Goal: Task Accomplishment & Management: Use online tool/utility

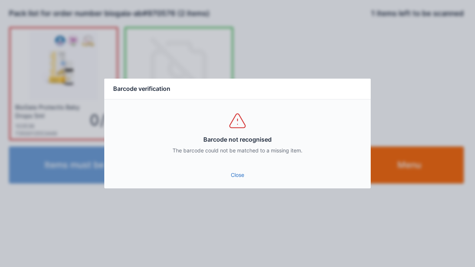
click at [234, 171] on link "Close" at bounding box center [237, 174] width 254 height 13
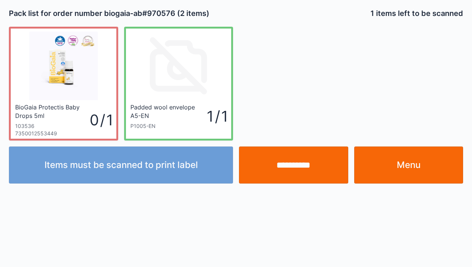
click at [288, 170] on input "**********" at bounding box center [293, 164] width 109 height 37
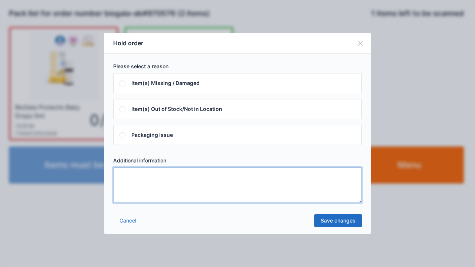
click at [177, 197] on textarea at bounding box center [237, 185] width 248 height 36
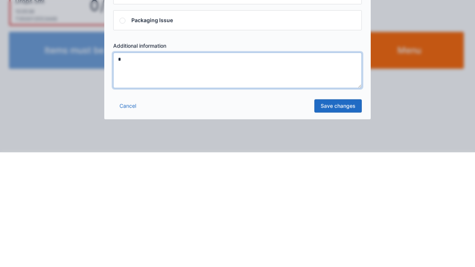
type textarea "*"
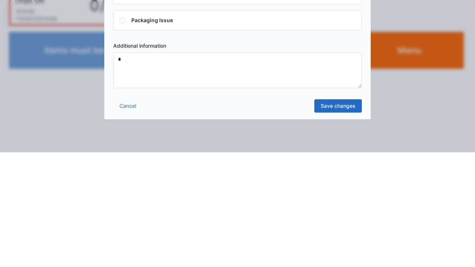
click at [330, 223] on link "Save changes" at bounding box center [337, 220] width 47 height 13
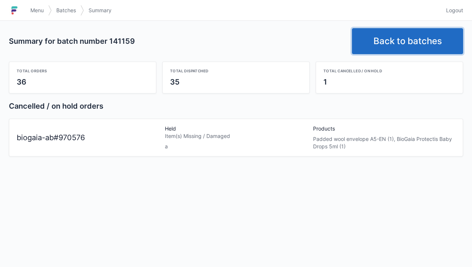
click at [417, 35] on link "Back to batches" at bounding box center [407, 41] width 111 height 26
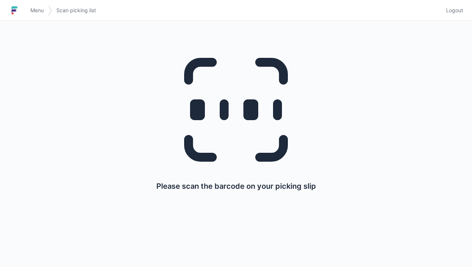
click at [456, 14] on span "Logout" at bounding box center [454, 10] width 17 height 7
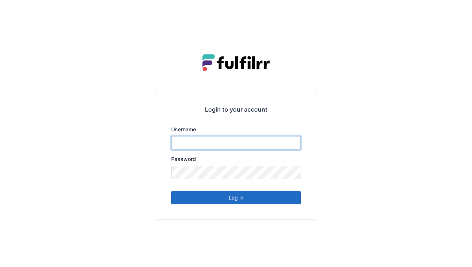
type input "******"
click at [457, 13] on div "Login to your account Username ****** Password Log in" at bounding box center [236, 133] width 472 height 267
click at [265, 202] on button "Log in" at bounding box center [236, 197] width 130 height 13
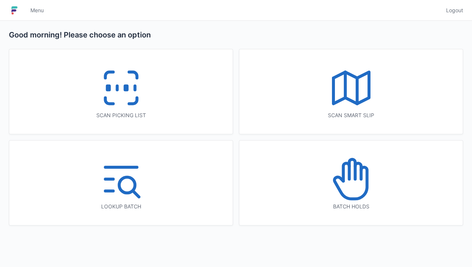
click at [126, 90] on rect at bounding box center [126, 88] width 2 height 4
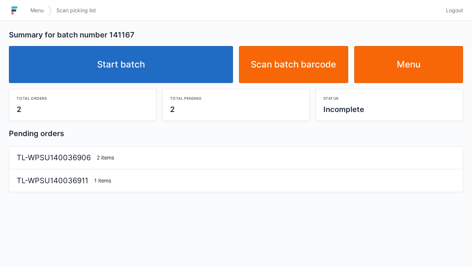
click at [184, 66] on link "Start batch" at bounding box center [121, 64] width 224 height 37
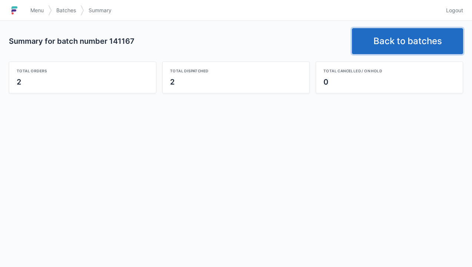
click at [396, 40] on link "Back to batches" at bounding box center [407, 41] width 111 height 26
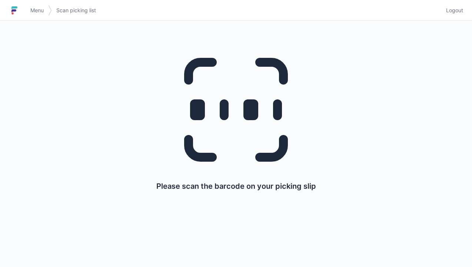
click at [455, 13] on span "Logout" at bounding box center [454, 10] width 17 height 7
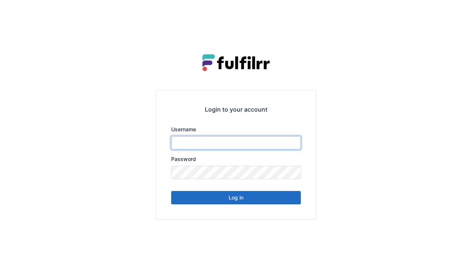
type input "******"
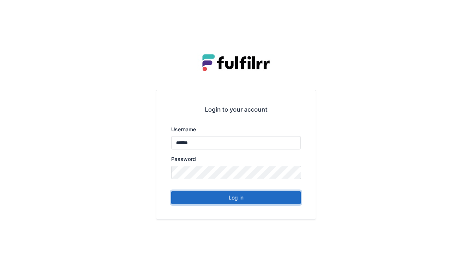
click at [248, 201] on button "Log in" at bounding box center [236, 197] width 130 height 13
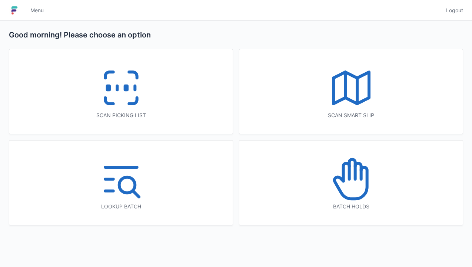
click at [143, 106] on icon at bounding box center [121, 87] width 47 height 47
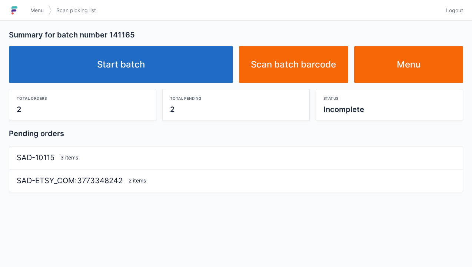
click at [196, 76] on link "Start batch" at bounding box center [121, 64] width 224 height 37
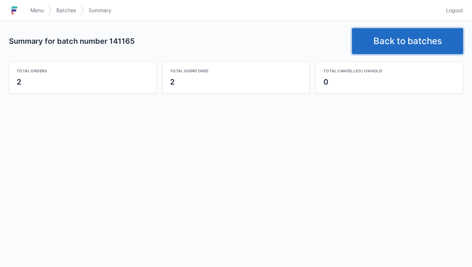
click at [435, 44] on link "Back to batches" at bounding box center [407, 41] width 111 height 26
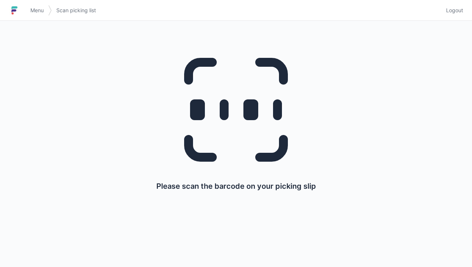
click at [461, 9] on span "Logout" at bounding box center [454, 10] width 17 height 7
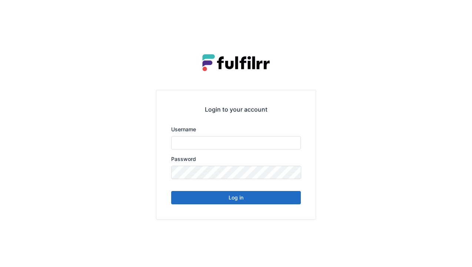
type input "******"
click at [229, 202] on button "Log in" at bounding box center [236, 197] width 130 height 13
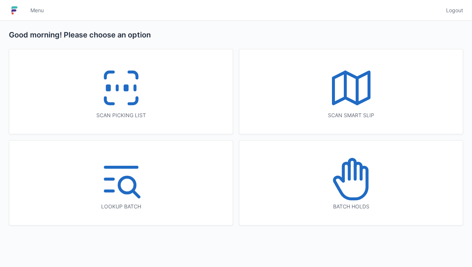
click at [134, 109] on icon at bounding box center [121, 87] width 47 height 47
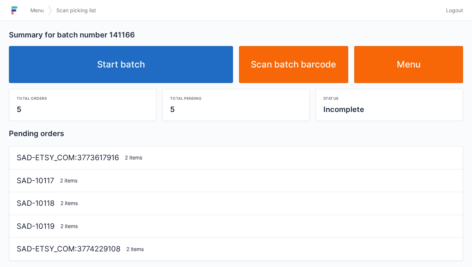
click at [201, 69] on link "Start batch" at bounding box center [121, 64] width 224 height 37
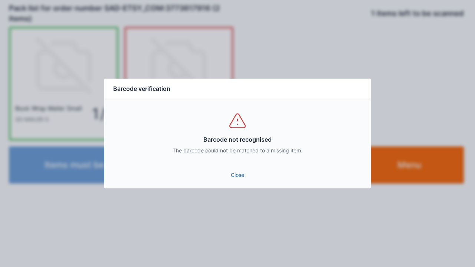
click at [232, 173] on link "Close" at bounding box center [237, 174] width 254 height 13
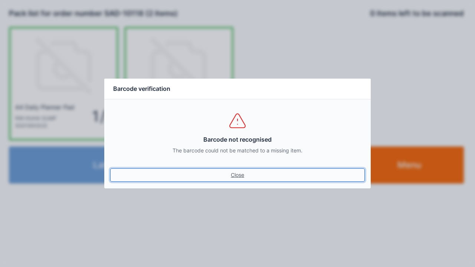
click at [235, 179] on link "Close" at bounding box center [237, 174] width 254 height 13
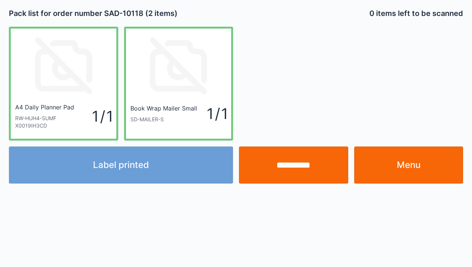
click at [404, 173] on link "Menu" at bounding box center [408, 164] width 109 height 37
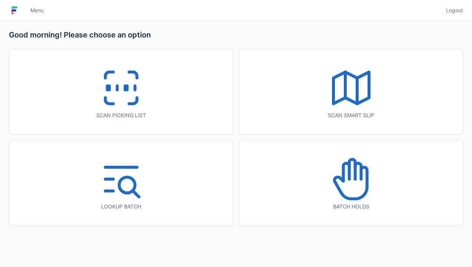
click at [129, 104] on icon at bounding box center [133, 101] width 8 height 6
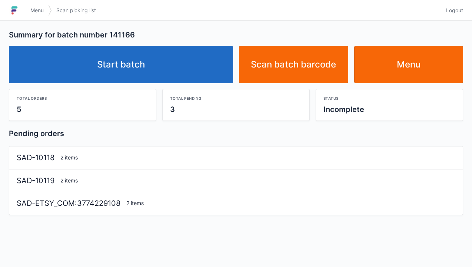
click at [169, 69] on link "Start batch" at bounding box center [121, 64] width 224 height 37
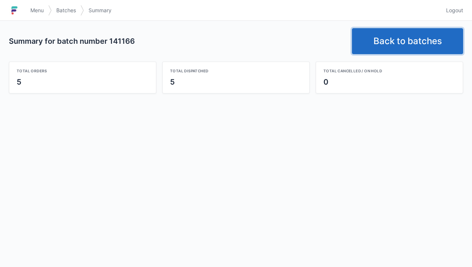
click at [415, 49] on link "Back to batches" at bounding box center [407, 41] width 111 height 26
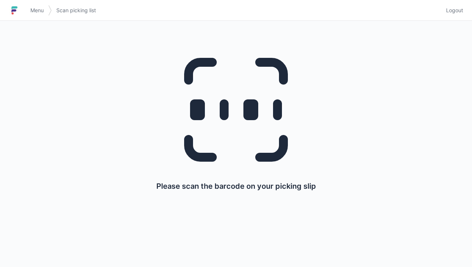
click at [460, 13] on span "Logout" at bounding box center [454, 10] width 17 height 7
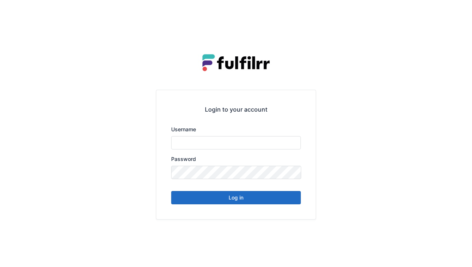
type input "******"
click at [248, 202] on button "Log in" at bounding box center [236, 197] width 130 height 13
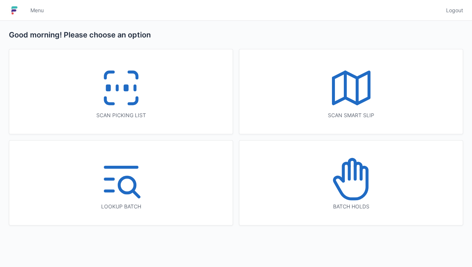
click at [354, 184] on icon at bounding box center [351, 178] width 47 height 47
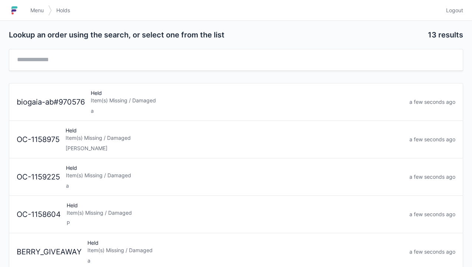
click at [169, 113] on div "a" at bounding box center [247, 110] width 313 height 7
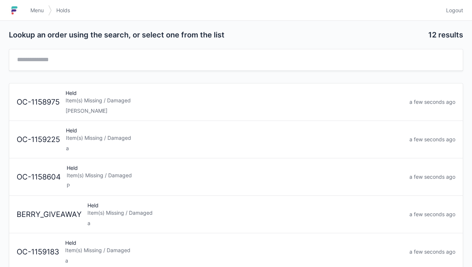
click at [455, 11] on span "Logout" at bounding box center [454, 10] width 17 height 7
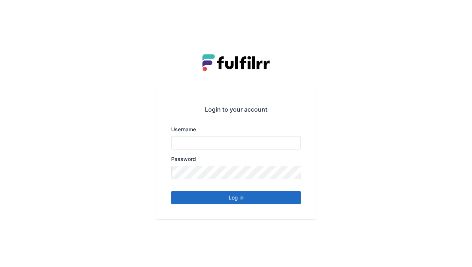
type input "******"
click at [248, 208] on div "Login to your account Username ****** Password Log in" at bounding box center [235, 154] width 159 height 129
click at [235, 202] on button "Log in" at bounding box center [236, 197] width 130 height 13
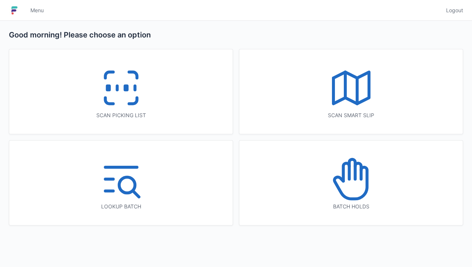
click at [116, 95] on icon at bounding box center [121, 87] width 47 height 47
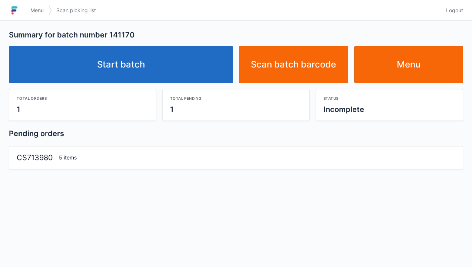
click at [174, 69] on link "Start batch" at bounding box center [121, 64] width 224 height 37
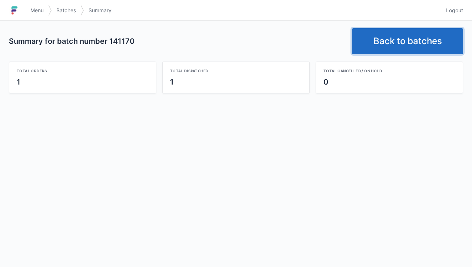
click at [392, 46] on link "Back to batches" at bounding box center [407, 41] width 111 height 26
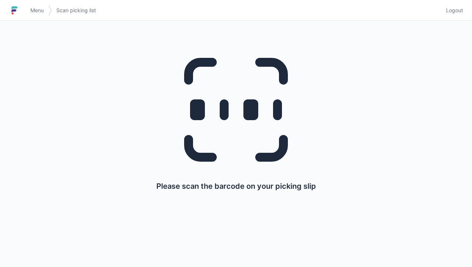
click at [452, 22] on div "Please scan the barcode on your picking slip" at bounding box center [236, 116] width 437 height 191
click at [447, 11] on span "Logout" at bounding box center [454, 10] width 17 height 7
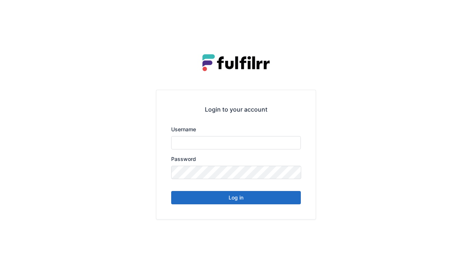
type input "******"
click at [250, 202] on button "Log in" at bounding box center [236, 197] width 130 height 13
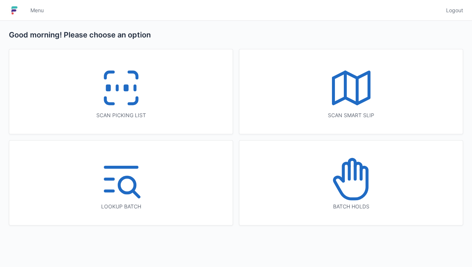
click at [137, 101] on icon at bounding box center [133, 101] width 8 height 6
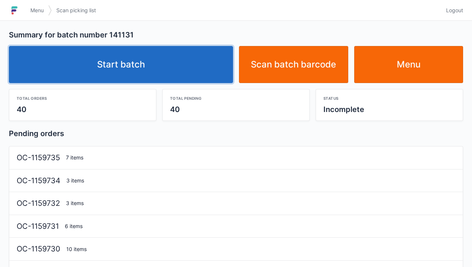
click at [188, 72] on link "Start batch" at bounding box center [121, 64] width 224 height 37
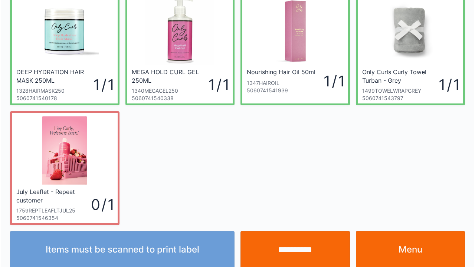
scroll to position [155, 0]
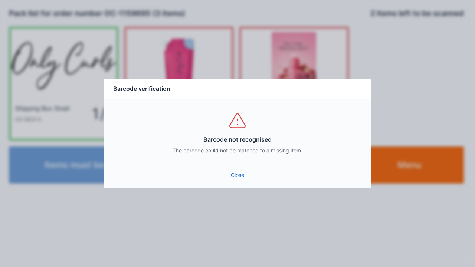
click at [240, 165] on div "Barcode not recognised The barcode could not be matched to a missing item." at bounding box center [237, 132] width 266 height 67
click at [235, 185] on div "Close" at bounding box center [237, 177] width 266 height 22
click at [236, 180] on link "Close" at bounding box center [237, 174] width 254 height 13
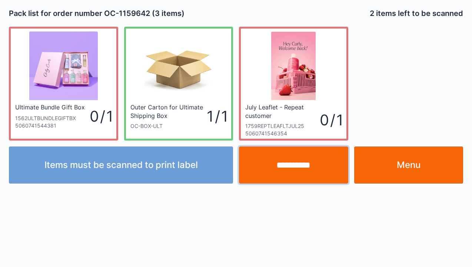
click at [296, 165] on input "**********" at bounding box center [293, 164] width 109 height 37
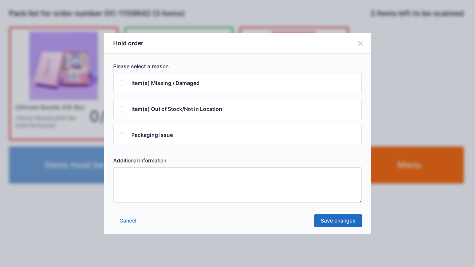
click at [159, 208] on div "Please select a reason Item(s) Missing / Damaged Item(s) Out of Stock/Not in Lo…" at bounding box center [237, 133] width 266 height 158
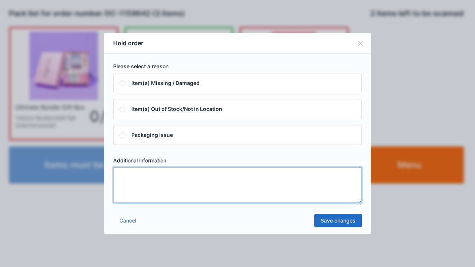
click at [165, 198] on textarea at bounding box center [237, 185] width 248 height 36
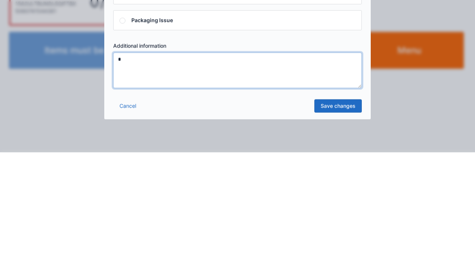
type textarea "*"
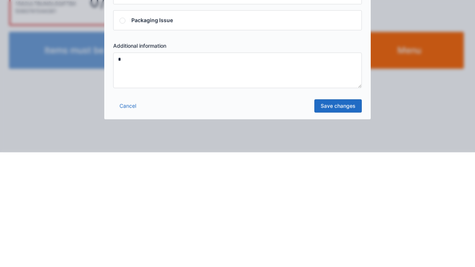
click at [342, 222] on link "Save changes" at bounding box center [337, 220] width 47 height 13
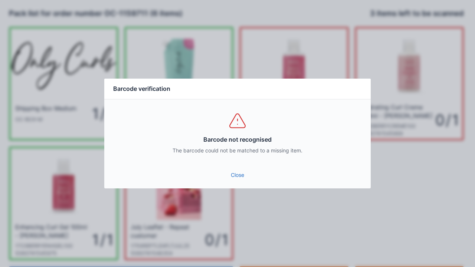
click at [233, 179] on link "Close" at bounding box center [237, 174] width 254 height 13
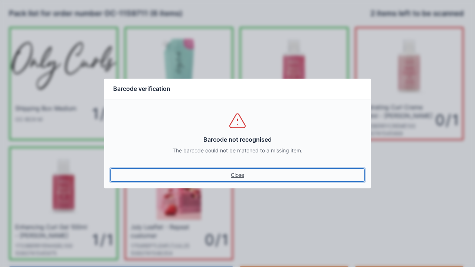
click at [238, 171] on link "Close" at bounding box center [237, 174] width 254 height 13
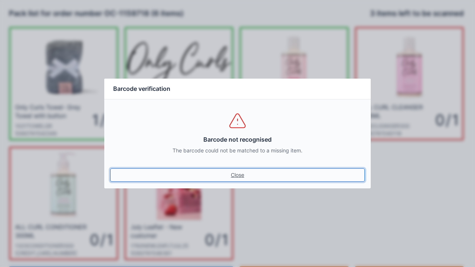
click at [247, 171] on link "Close" at bounding box center [237, 174] width 254 height 13
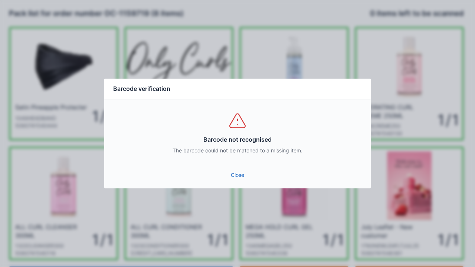
click at [241, 161] on div "Barcode not recognised The barcode could not be matched to a missing item." at bounding box center [237, 132] width 266 height 67
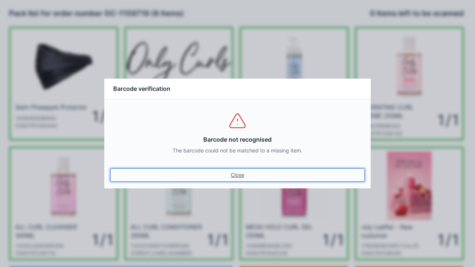
click at [234, 178] on link "Close" at bounding box center [237, 174] width 254 height 13
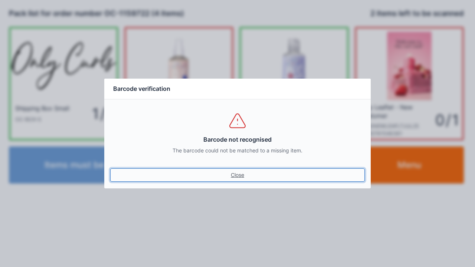
click at [243, 169] on link "Close" at bounding box center [237, 174] width 254 height 13
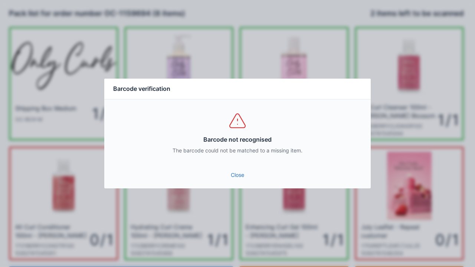
click at [239, 175] on link "Close" at bounding box center [237, 174] width 254 height 13
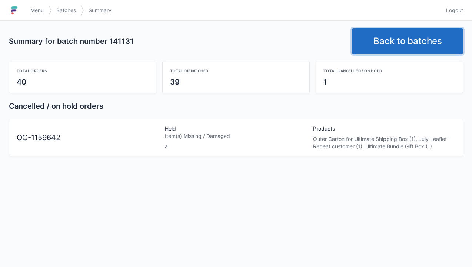
click at [429, 44] on link "Back to batches" at bounding box center [407, 41] width 111 height 26
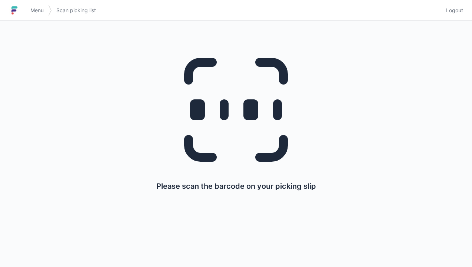
click at [459, 9] on span "Logout" at bounding box center [454, 10] width 17 height 7
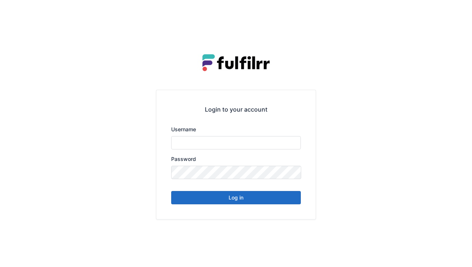
type input "******"
click at [279, 194] on button "Log in" at bounding box center [236, 197] width 130 height 13
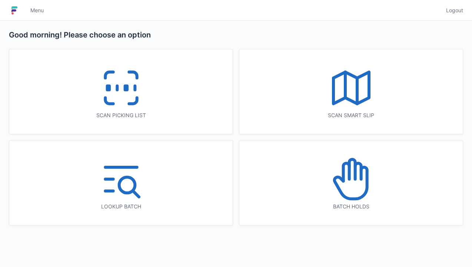
click at [357, 189] on icon at bounding box center [351, 178] width 47 height 47
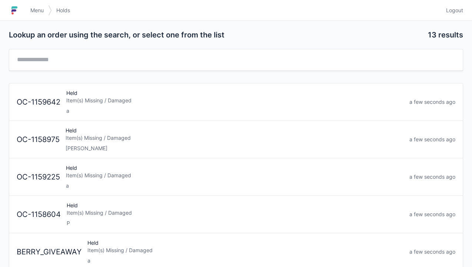
click at [164, 102] on div "Item(s) Missing / Damaged" at bounding box center [234, 100] width 337 height 7
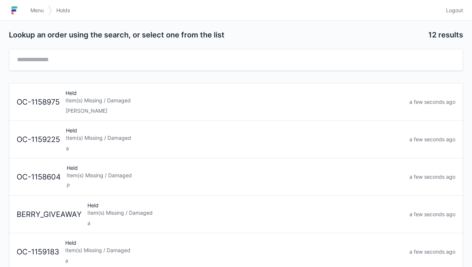
click at [459, 16] on link "Logout" at bounding box center [453, 10] width 22 height 13
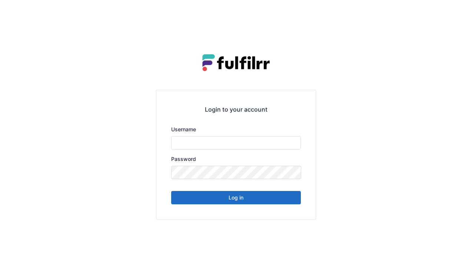
type input "******"
click at [248, 202] on button "Log in" at bounding box center [236, 197] width 130 height 13
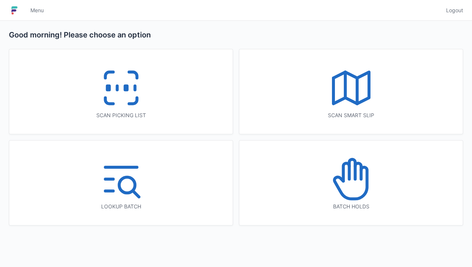
click at [137, 99] on icon at bounding box center [133, 101] width 8 height 6
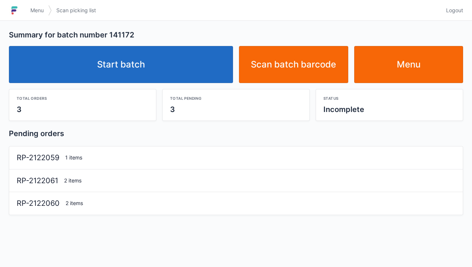
click at [189, 66] on link "Start batch" at bounding box center [121, 64] width 224 height 37
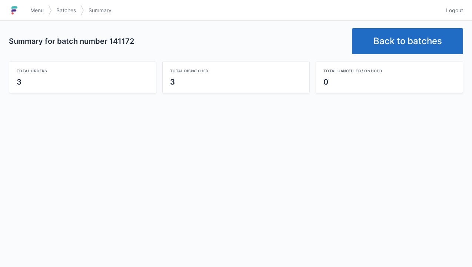
click at [427, 33] on link "Back to batches" at bounding box center [407, 41] width 111 height 26
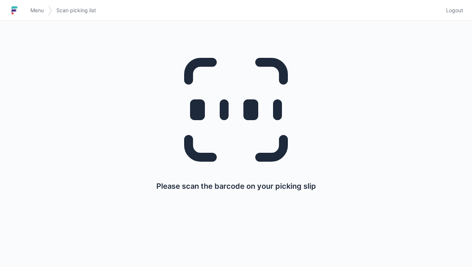
click at [460, 8] on span "Logout" at bounding box center [454, 10] width 17 height 7
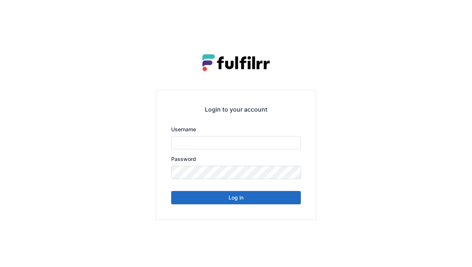
type input "******"
click at [257, 196] on button "Log in" at bounding box center [236, 197] width 130 height 13
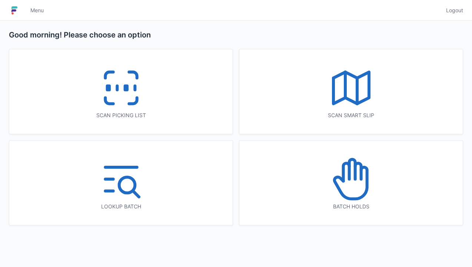
click at [143, 99] on icon at bounding box center [121, 87] width 47 height 47
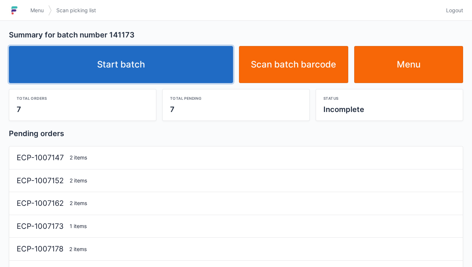
click at [168, 67] on link "Start batch" at bounding box center [121, 64] width 224 height 37
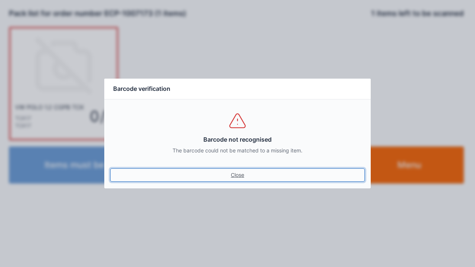
click at [237, 176] on link "Close" at bounding box center [237, 174] width 254 height 13
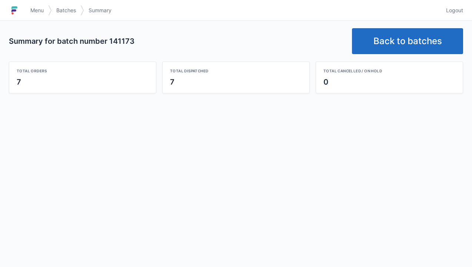
click at [397, 38] on link "Back to batches" at bounding box center [407, 41] width 111 height 26
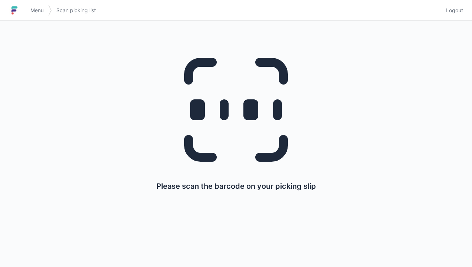
click at [457, 8] on span "Logout" at bounding box center [454, 10] width 17 height 7
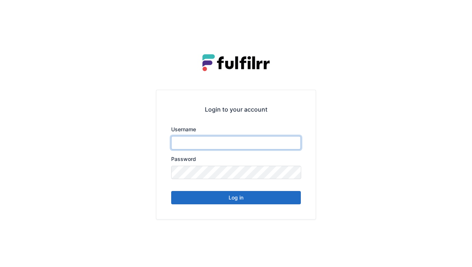
type input "******"
click at [225, 202] on button "Log in" at bounding box center [236, 197] width 130 height 13
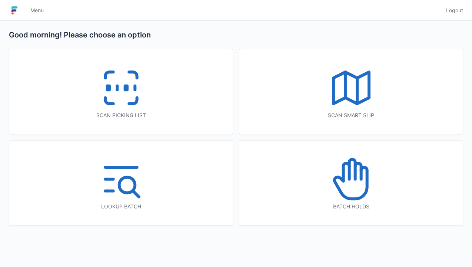
click at [129, 99] on icon at bounding box center [121, 87] width 47 height 47
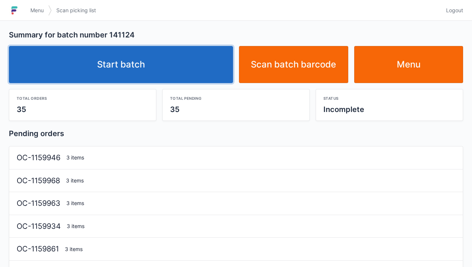
click at [182, 63] on link "Start batch" at bounding box center [121, 64] width 224 height 37
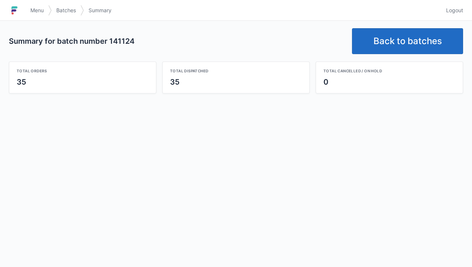
click at [404, 37] on link "Back to batches" at bounding box center [407, 41] width 111 height 26
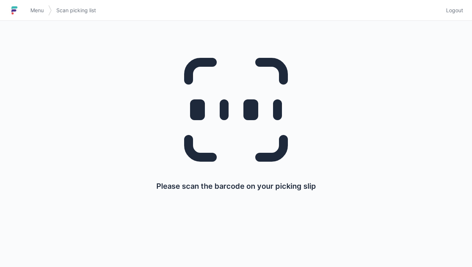
click at [458, 7] on span "Logout" at bounding box center [454, 10] width 17 height 7
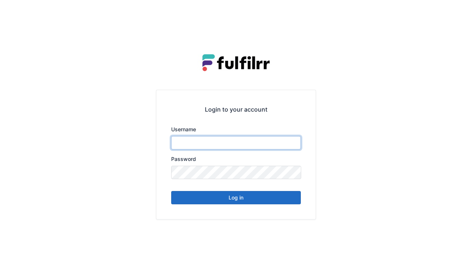
type input "******"
click at [277, 201] on button "Log in" at bounding box center [236, 197] width 130 height 13
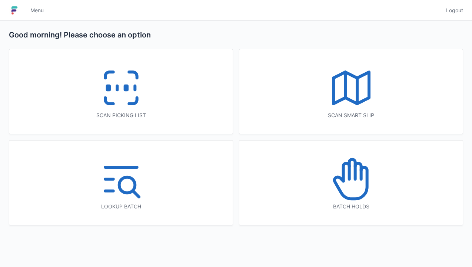
click at [137, 102] on icon at bounding box center [133, 101] width 8 height 6
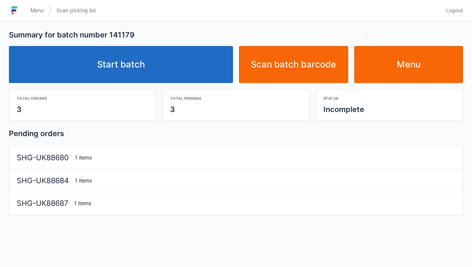
click at [195, 80] on link "Start batch" at bounding box center [121, 64] width 224 height 37
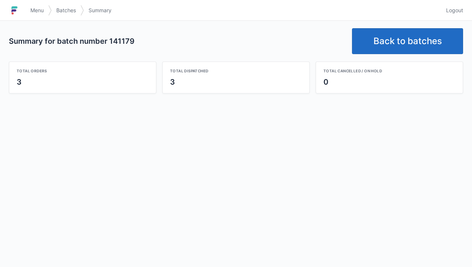
click at [394, 35] on link "Back to batches" at bounding box center [407, 41] width 111 height 26
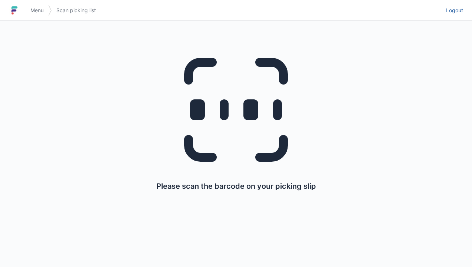
click at [453, 13] on span "Logout" at bounding box center [454, 10] width 17 height 7
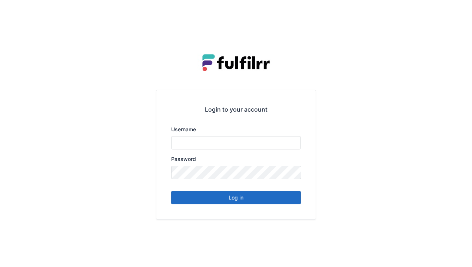
type input "******"
click at [270, 200] on button "Log in" at bounding box center [236, 197] width 130 height 13
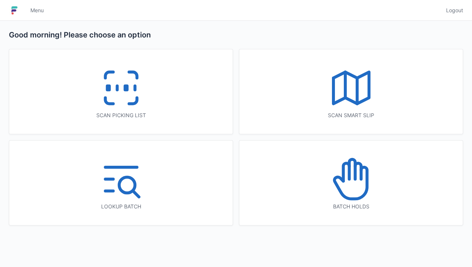
click at [135, 97] on icon at bounding box center [121, 87] width 47 height 47
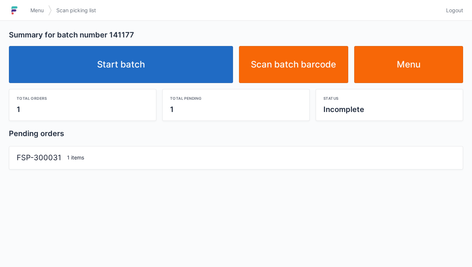
click at [179, 71] on link "Start batch" at bounding box center [121, 64] width 224 height 37
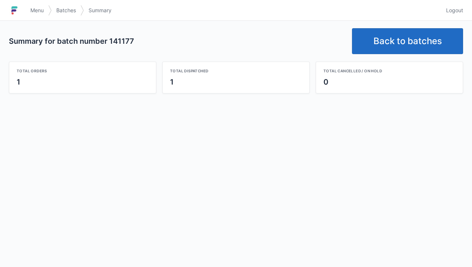
click at [394, 52] on link "Back to batches" at bounding box center [407, 41] width 111 height 26
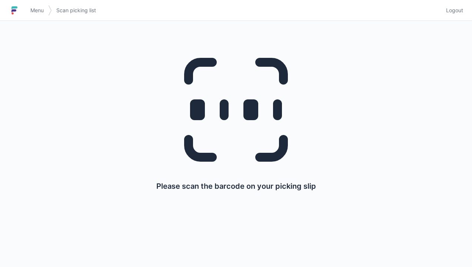
click at [458, 13] on span "Logout" at bounding box center [454, 10] width 17 height 7
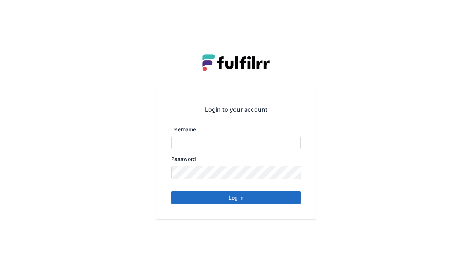
type input "******"
click at [277, 203] on button "Log in" at bounding box center [236, 197] width 130 height 13
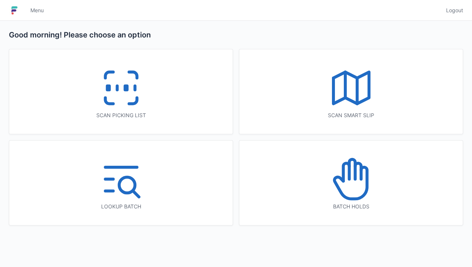
click at [143, 100] on icon at bounding box center [121, 87] width 47 height 47
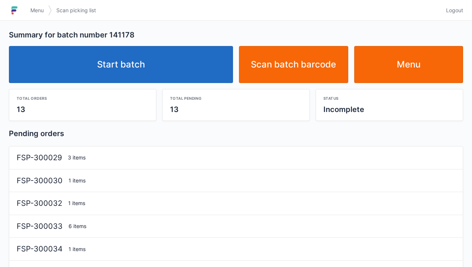
click at [204, 65] on link "Start batch" at bounding box center [121, 64] width 224 height 37
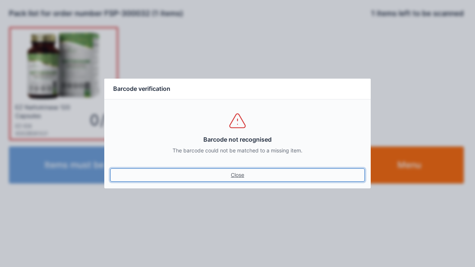
click at [247, 174] on link "Close" at bounding box center [237, 174] width 254 height 13
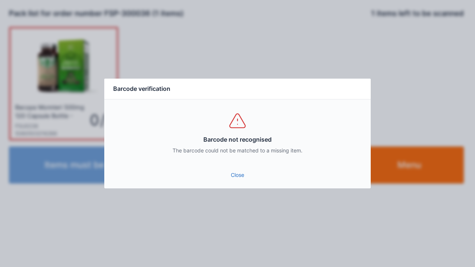
click at [242, 178] on link "Close" at bounding box center [237, 174] width 254 height 13
click at [242, 181] on link "Close" at bounding box center [237, 174] width 254 height 13
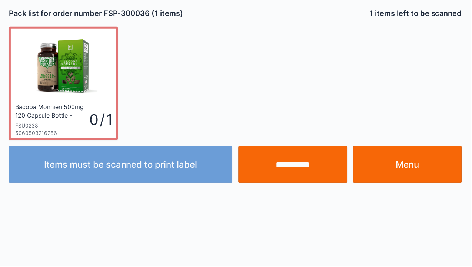
click at [85, 108] on div "Bacopa Monnieri 500mg 120 Capsule Bottle - FOCUS" at bounding box center [51, 111] width 73 height 16
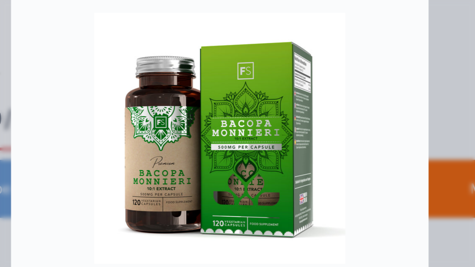
click at [343, 143] on div at bounding box center [237, 133] width 248 height 160
click at [352, 165] on div at bounding box center [237, 133] width 248 height 160
click at [346, 165] on div at bounding box center [237, 133] width 248 height 160
click at [347, 166] on div at bounding box center [237, 133] width 248 height 160
click at [364, 161] on div at bounding box center [237, 133] width 266 height 184
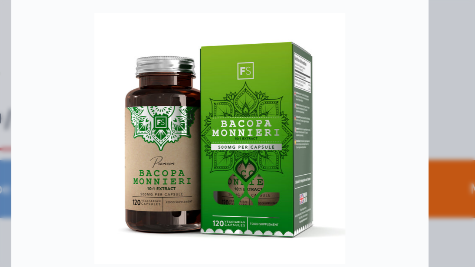
click at [353, 166] on div at bounding box center [237, 133] width 248 height 160
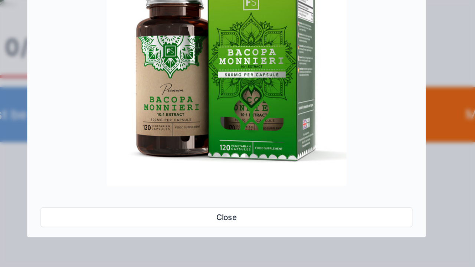
click at [244, 234] on link "Close" at bounding box center [237, 233] width 248 height 13
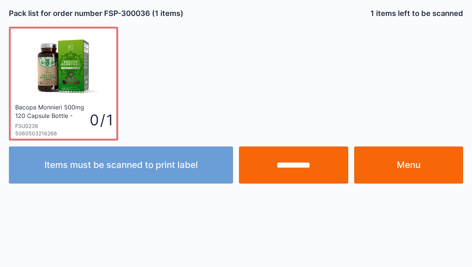
click at [79, 99] on img at bounding box center [63, 66] width 69 height 69
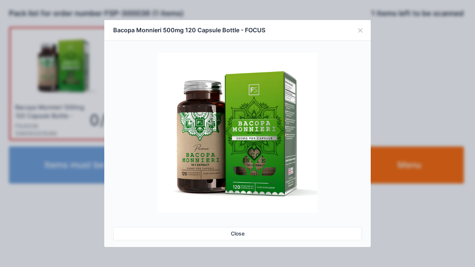
click at [360, 32] on button "Close" at bounding box center [360, 30] width 21 height 21
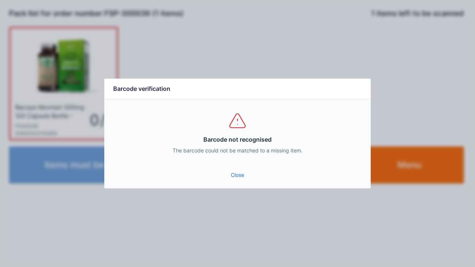
click at [242, 175] on link "Close" at bounding box center [237, 174] width 254 height 13
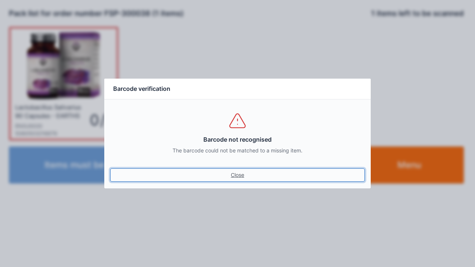
click at [237, 169] on link "Close" at bounding box center [237, 174] width 254 height 13
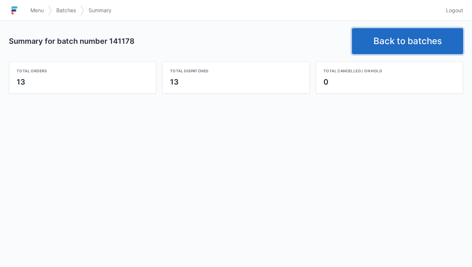
click at [413, 42] on link "Back to batches" at bounding box center [407, 41] width 111 height 26
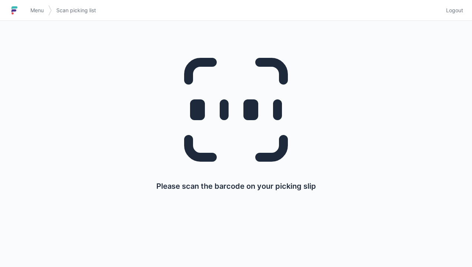
click at [459, 13] on span "Logout" at bounding box center [454, 10] width 17 height 7
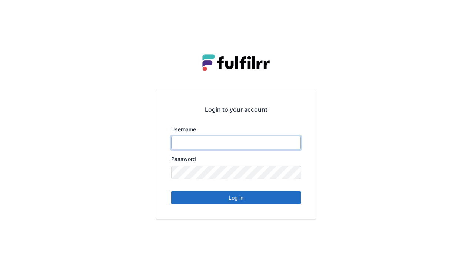
type input "******"
click at [268, 201] on button "Log in" at bounding box center [236, 197] width 130 height 13
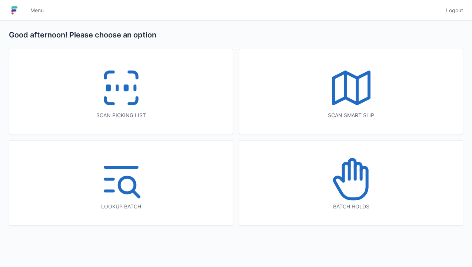
click at [126, 112] on div "Scan picking list" at bounding box center [121, 115] width 194 height 7
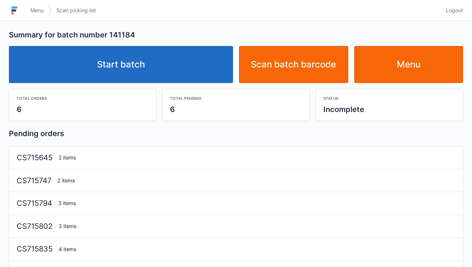
click at [197, 73] on link "Start batch" at bounding box center [121, 64] width 224 height 37
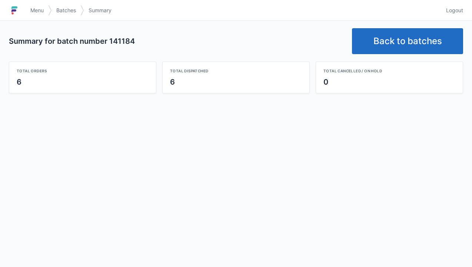
click at [423, 44] on link "Back to batches" at bounding box center [407, 41] width 111 height 26
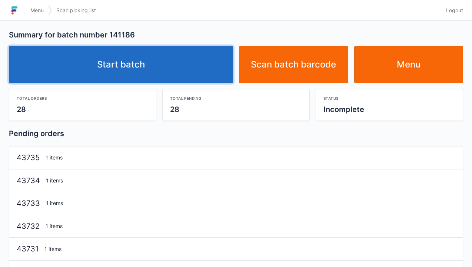
click at [197, 70] on link "Start batch" at bounding box center [121, 64] width 224 height 37
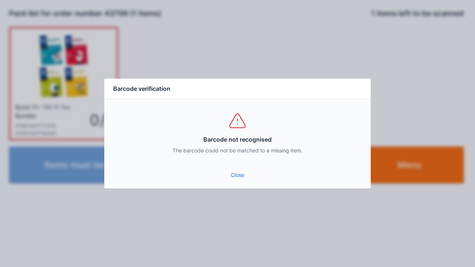
click at [251, 179] on link "Close" at bounding box center [237, 174] width 254 height 13
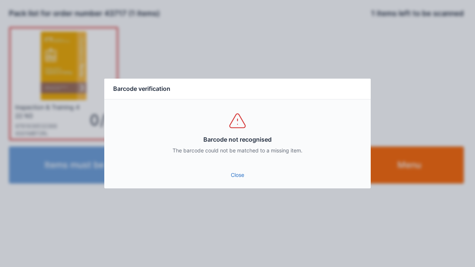
click at [242, 169] on link "Close" at bounding box center [237, 174] width 254 height 13
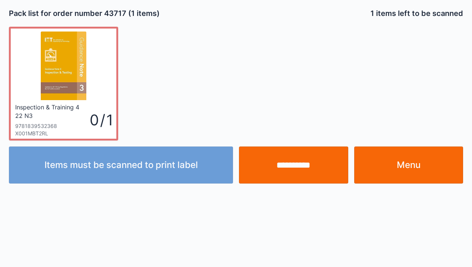
click at [275, 176] on input "**********" at bounding box center [293, 164] width 109 height 37
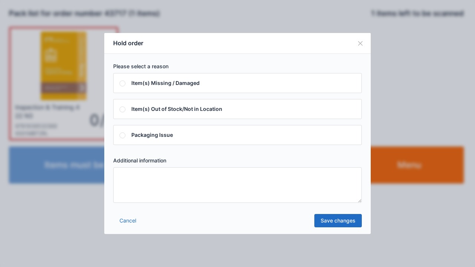
click at [156, 197] on textarea at bounding box center [237, 185] width 248 height 36
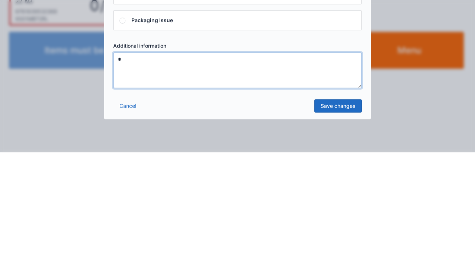
type textarea "*"
click at [334, 218] on link "Save changes" at bounding box center [337, 220] width 47 height 13
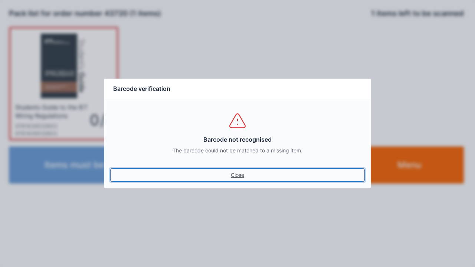
click at [242, 176] on link "Close" at bounding box center [237, 174] width 254 height 13
click at [237, 177] on link "Close" at bounding box center [237, 174] width 254 height 13
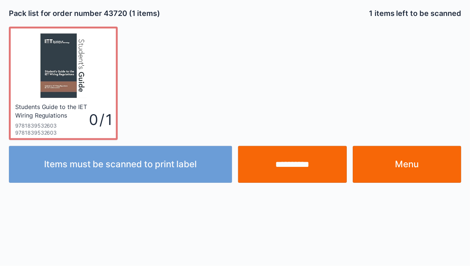
click at [303, 171] on input "**********" at bounding box center [293, 164] width 109 height 37
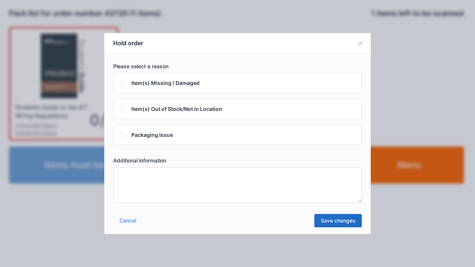
click at [155, 199] on textarea at bounding box center [237, 185] width 248 height 36
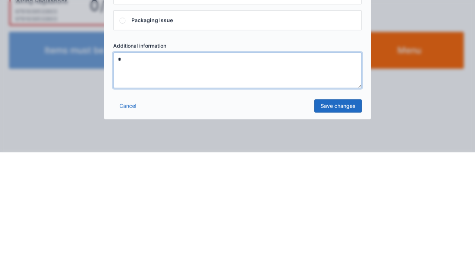
type textarea "*"
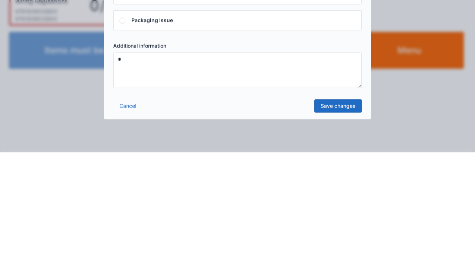
click at [336, 221] on link "Save changes" at bounding box center [337, 220] width 47 height 13
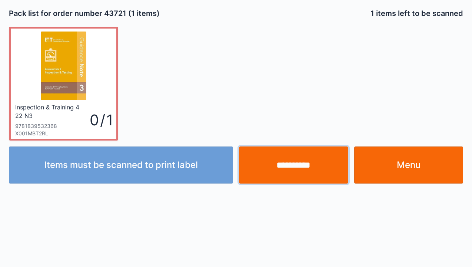
click at [303, 174] on input "**********" at bounding box center [293, 164] width 109 height 37
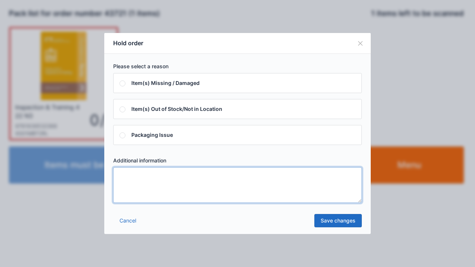
click at [163, 194] on textarea at bounding box center [237, 185] width 248 height 36
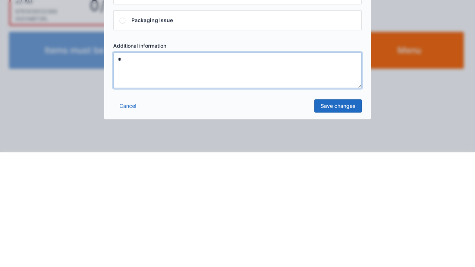
type textarea "*"
click at [341, 226] on link "Save changes" at bounding box center [337, 220] width 47 height 13
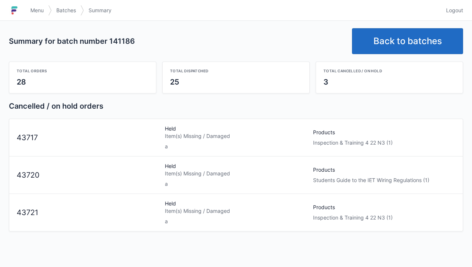
click at [420, 37] on link "Back to batches" at bounding box center [407, 41] width 111 height 26
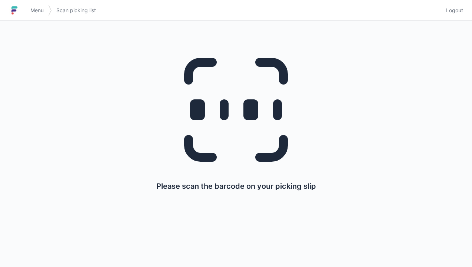
click at [460, 21] on div "Please scan the barcode on your picking slip" at bounding box center [236, 116] width 455 height 191
click at [456, 13] on span "Logout" at bounding box center [454, 10] width 17 height 7
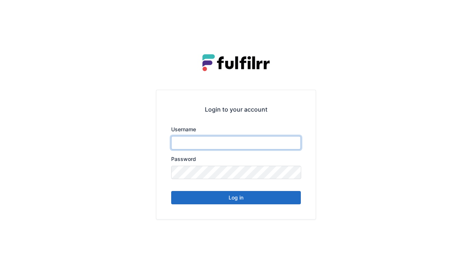
type input "******"
click at [271, 203] on button "Log in" at bounding box center [236, 197] width 130 height 13
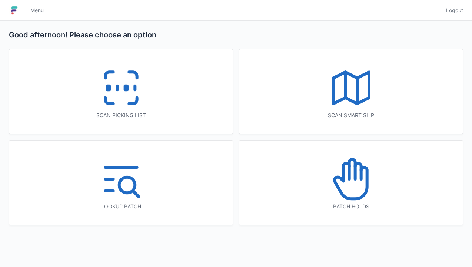
click at [355, 189] on icon at bounding box center [351, 178] width 47 height 47
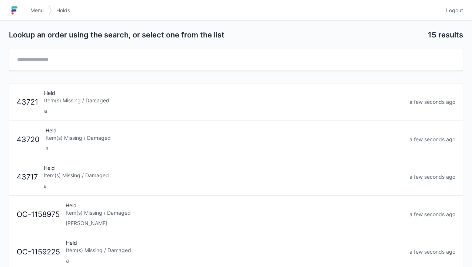
click at [160, 97] on div "Item(s) Missing / Damaged" at bounding box center [224, 100] width 360 height 7
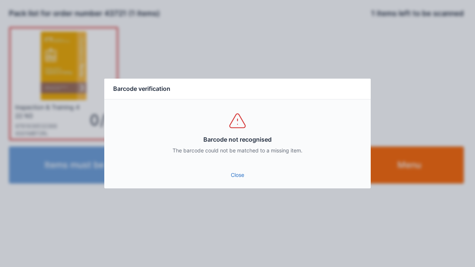
click at [244, 180] on link "Close" at bounding box center [237, 174] width 254 height 13
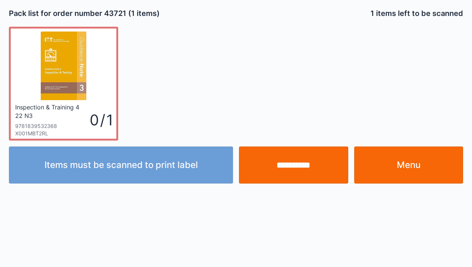
click at [397, 171] on link "Menu" at bounding box center [408, 164] width 109 height 37
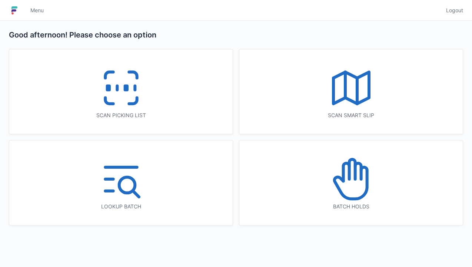
click at [354, 180] on icon at bounding box center [351, 178] width 47 height 47
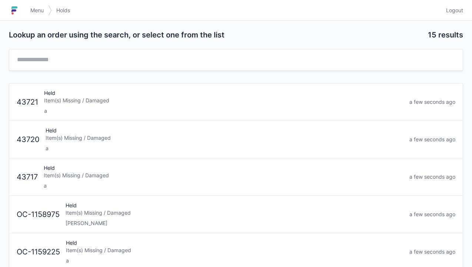
click at [124, 151] on div "a" at bounding box center [225, 148] width 358 height 7
click at [146, 145] on div "a" at bounding box center [224, 148] width 360 height 7
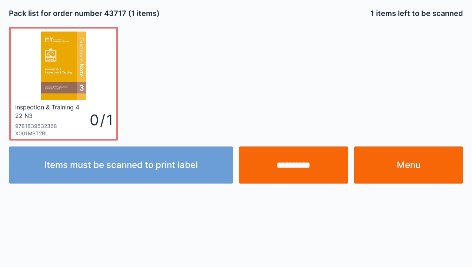
click at [415, 165] on link "Menu" at bounding box center [408, 164] width 109 height 37
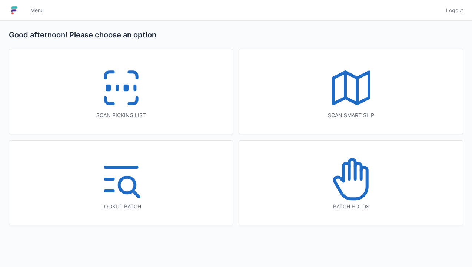
click at [135, 88] on line at bounding box center [135, 88] width 0 height 4
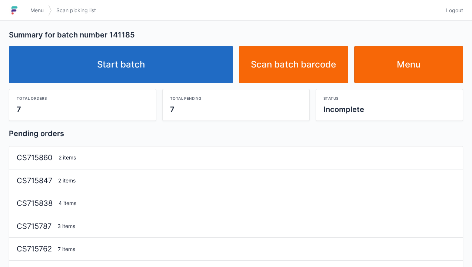
click at [195, 68] on link "Start batch" at bounding box center [121, 64] width 224 height 37
